Goal: Download file/media

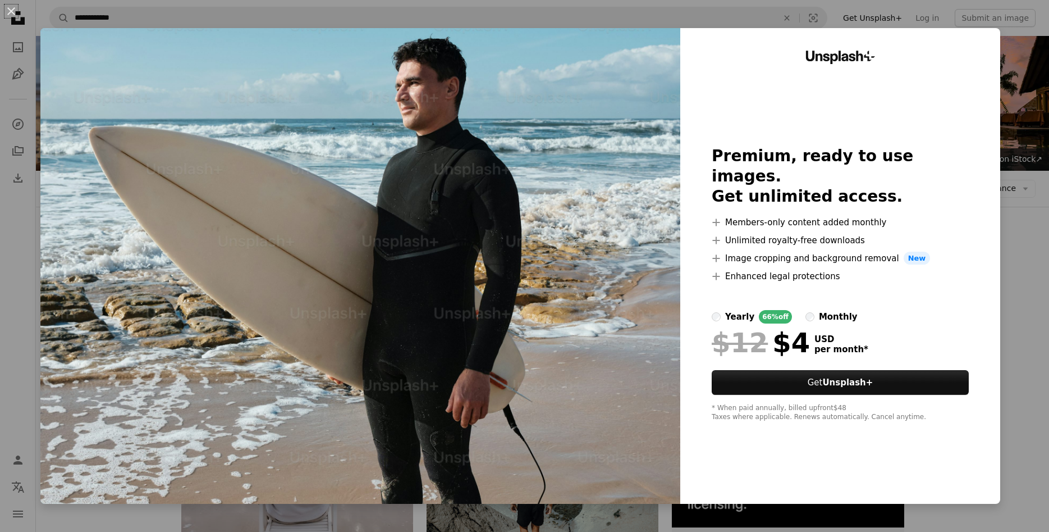
scroll to position [4100, 0]
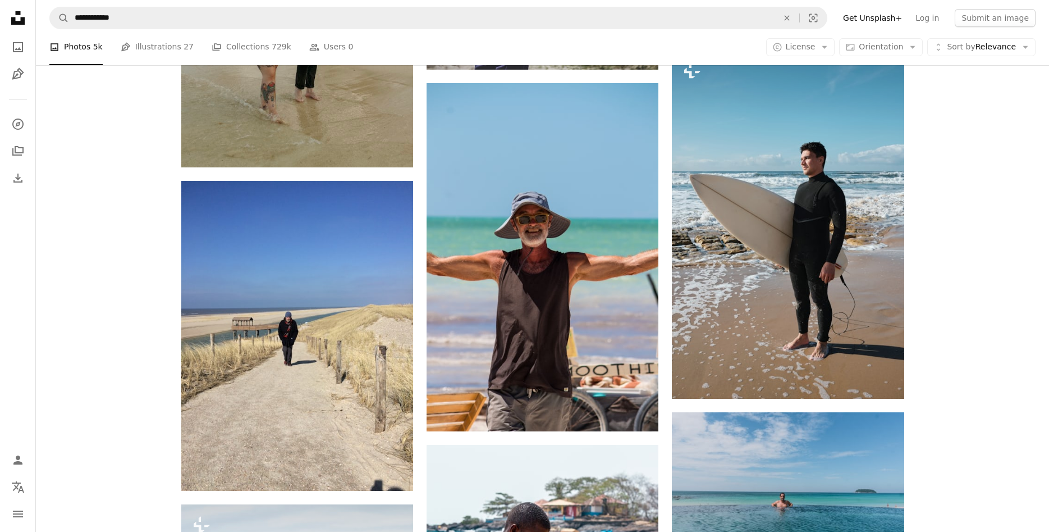
scroll to position [4558, 0]
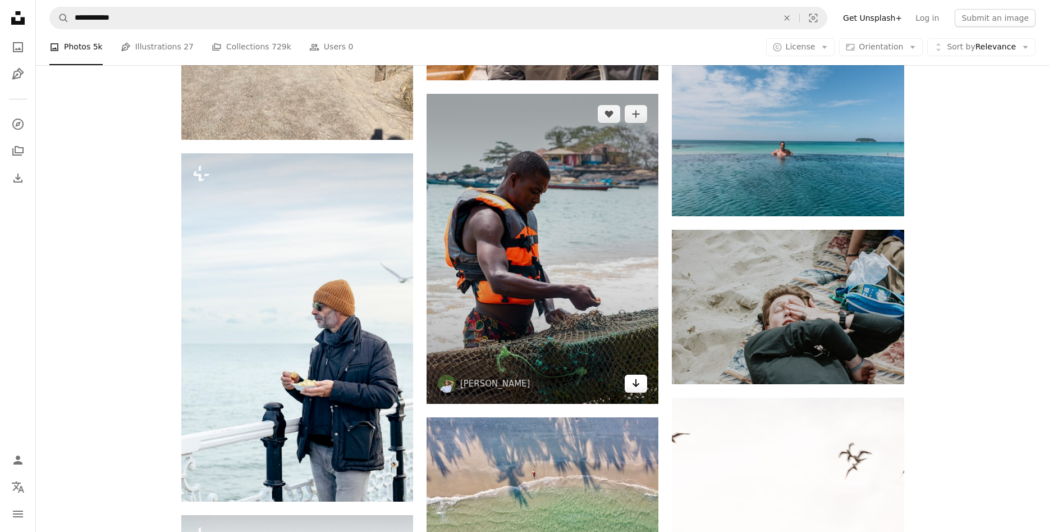
click at [637, 383] on icon "Arrow pointing down" at bounding box center [635, 382] width 9 height 13
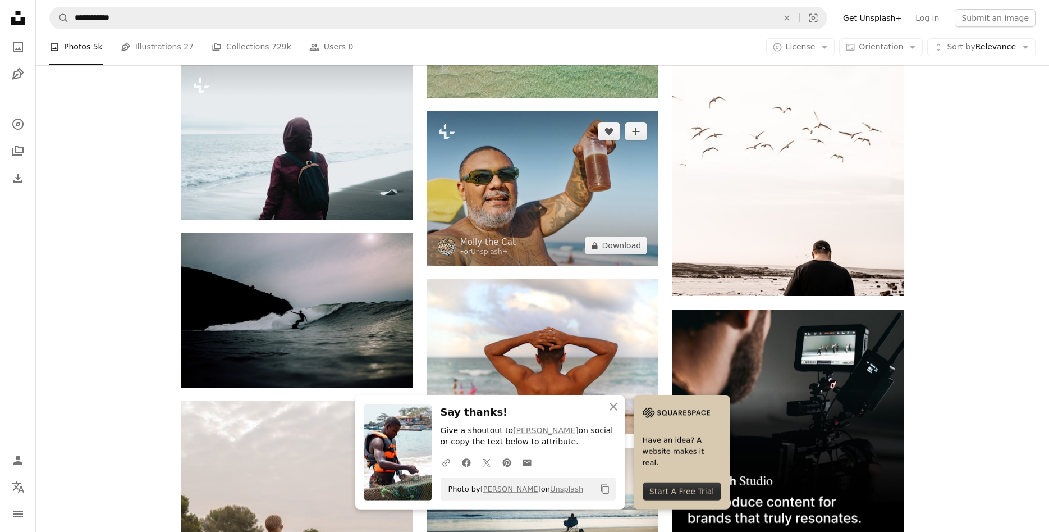
scroll to position [5016, 0]
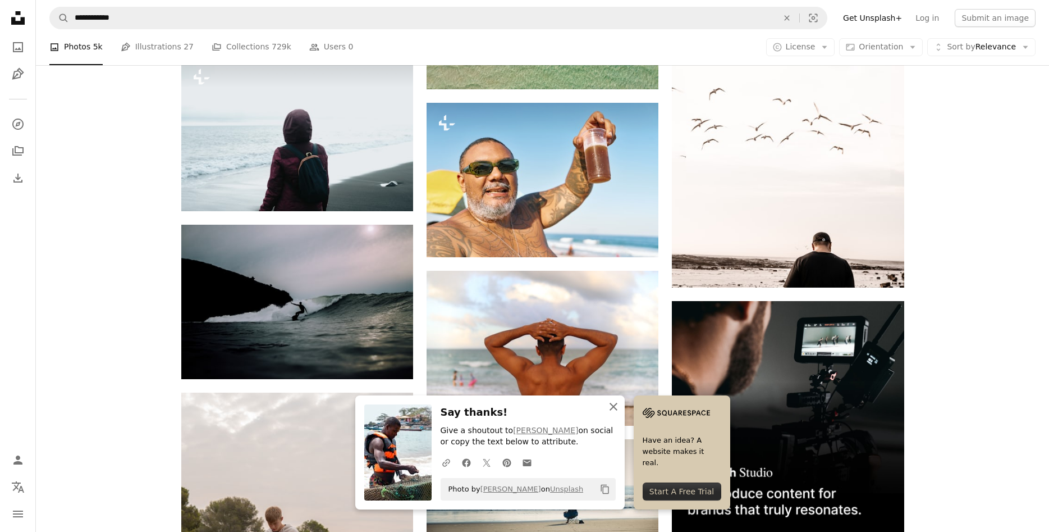
click at [612, 406] on icon "An X shape" at bounding box center [613, 406] width 13 height 13
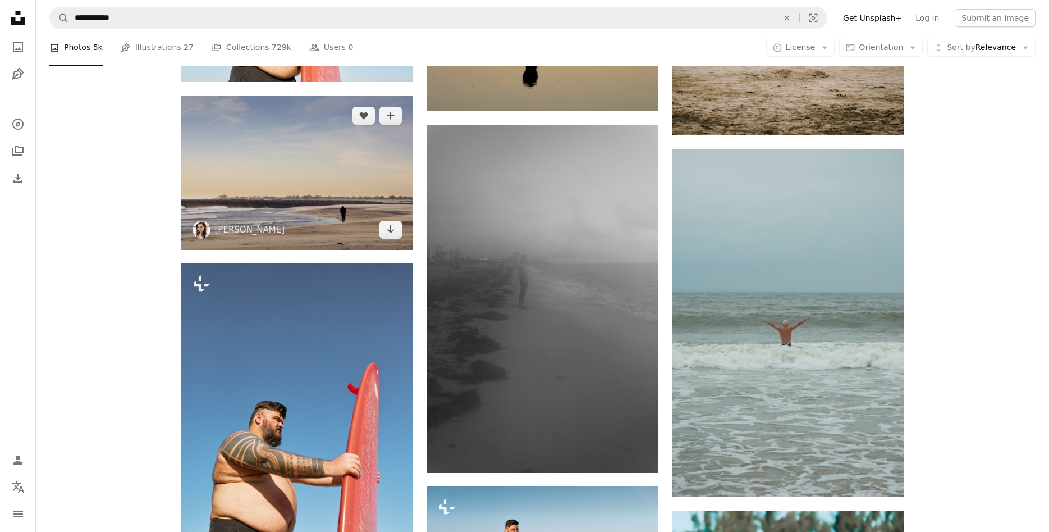
scroll to position [10207, 0]
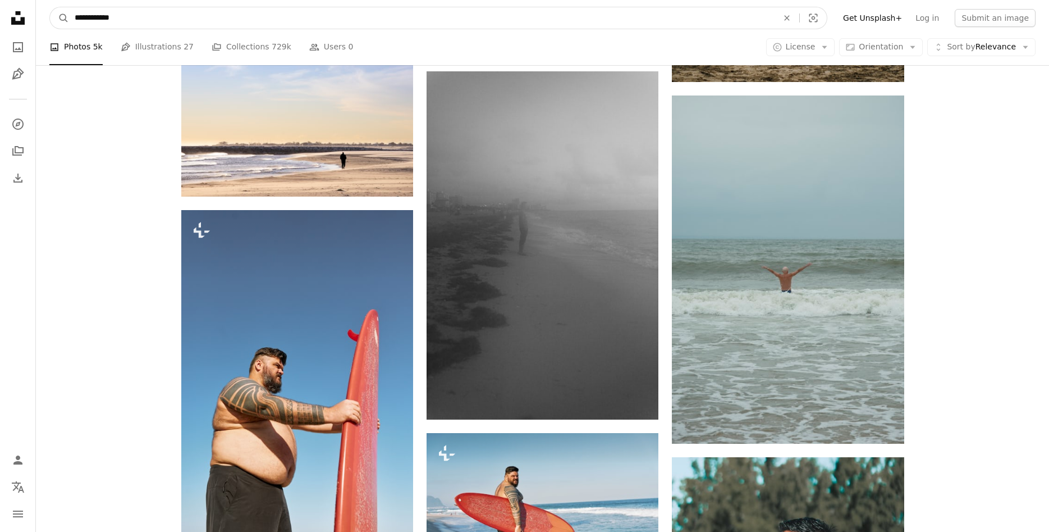
click at [76, 16] on input "**********" at bounding box center [422, 17] width 706 height 21
type input "**********"
click button "A magnifying glass" at bounding box center [59, 17] width 19 height 21
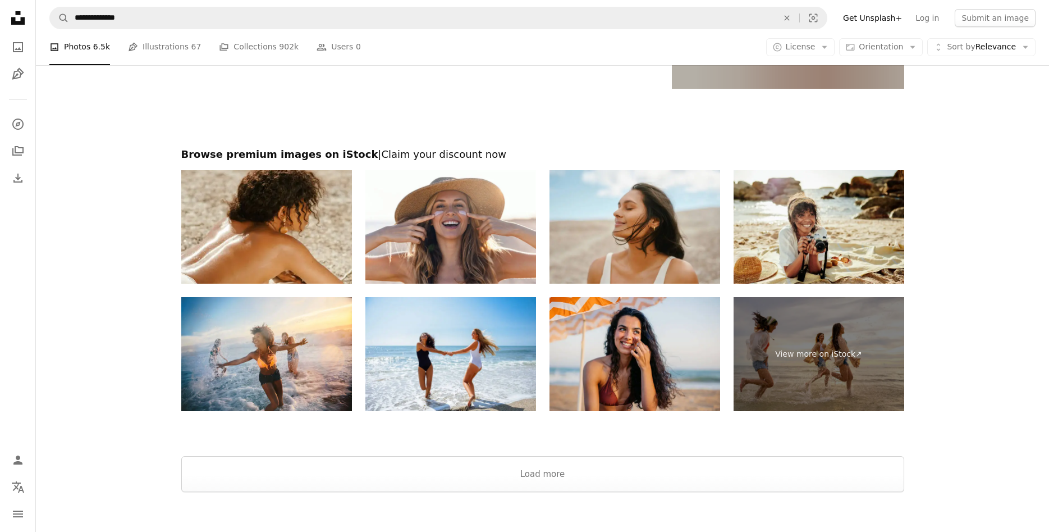
scroll to position [2497, 0]
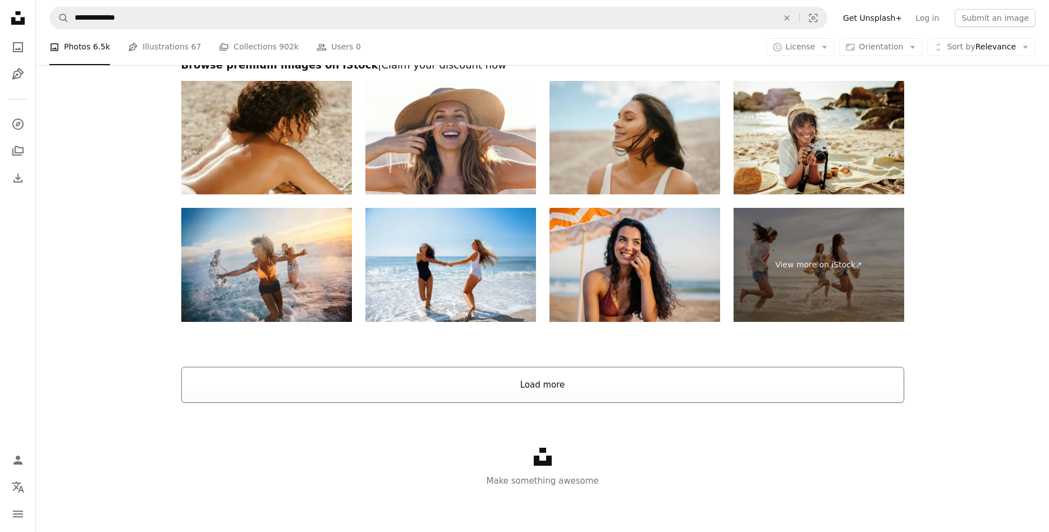
click at [534, 390] on button "Load more" at bounding box center [542, 385] width 723 height 36
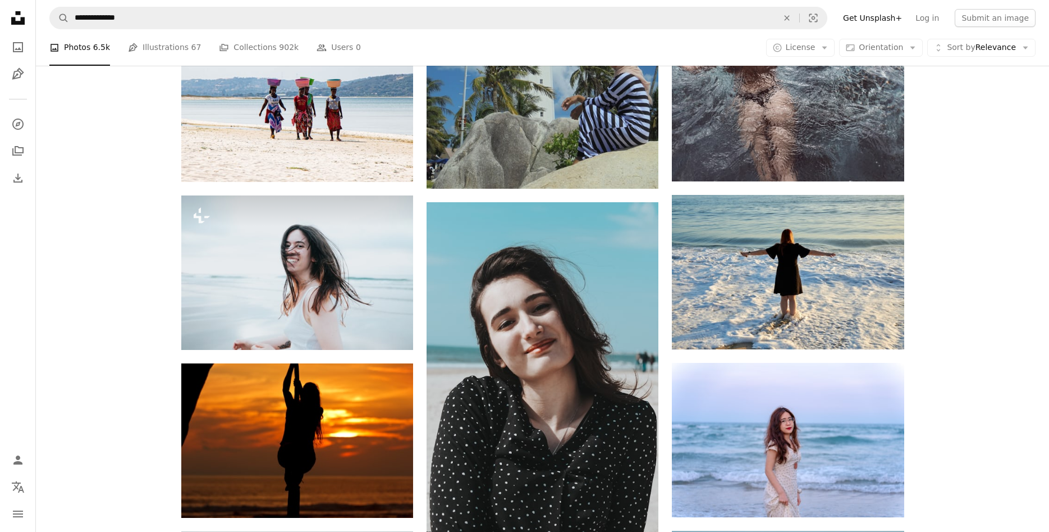
scroll to position [10240, 0]
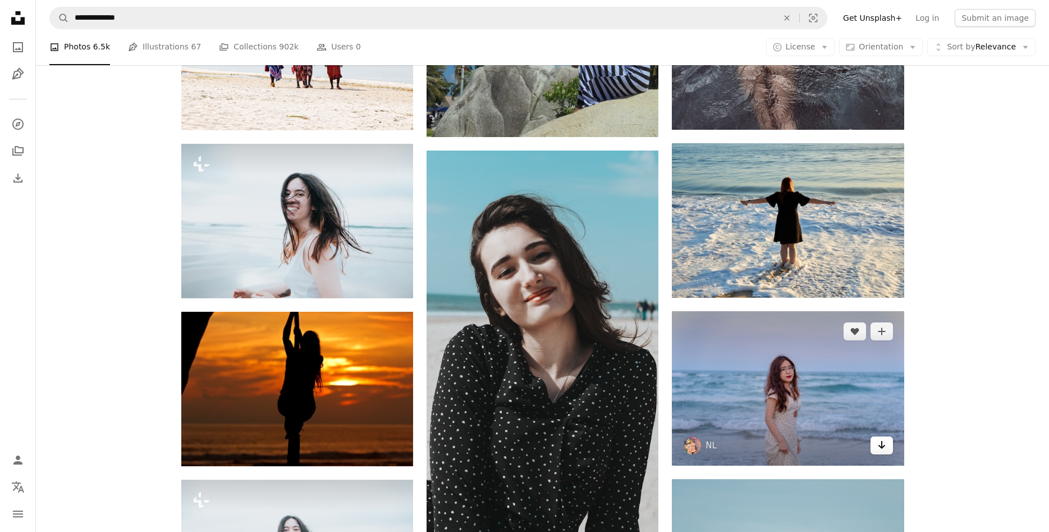
click at [882, 443] on icon "Download" at bounding box center [881, 445] width 7 height 8
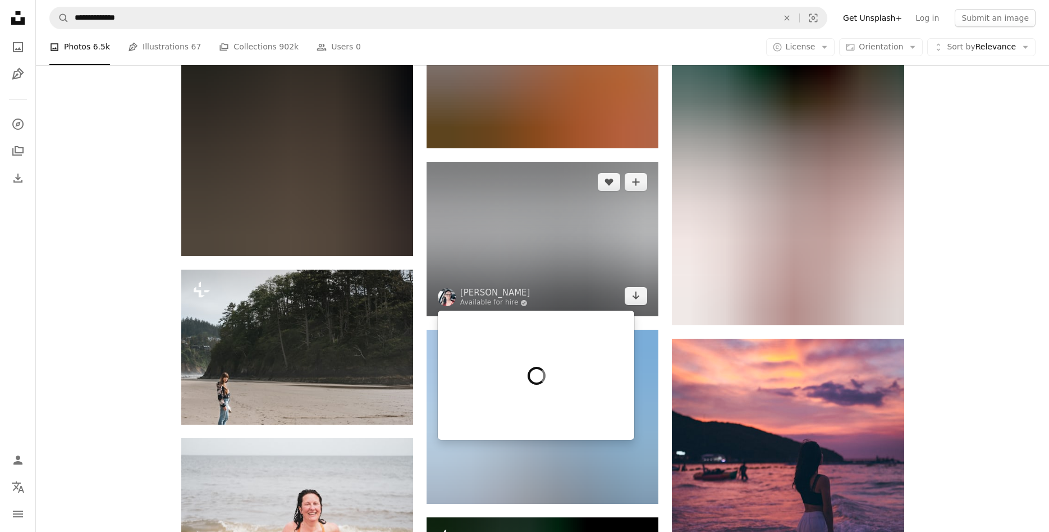
scroll to position [19248, 0]
